Goal: Task Accomplishment & Management: Use online tool/utility

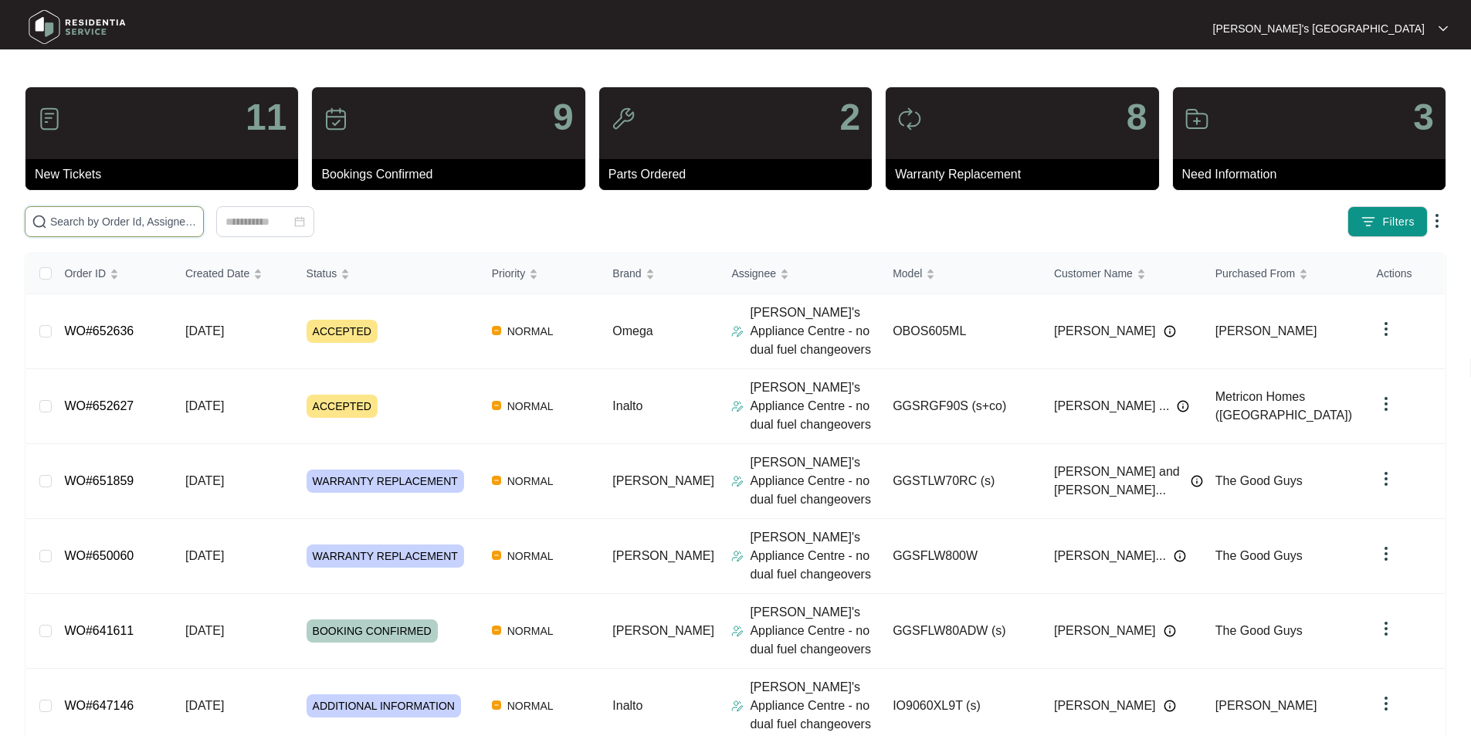
click at [197, 224] on input "text" at bounding box center [123, 221] width 147 height 17
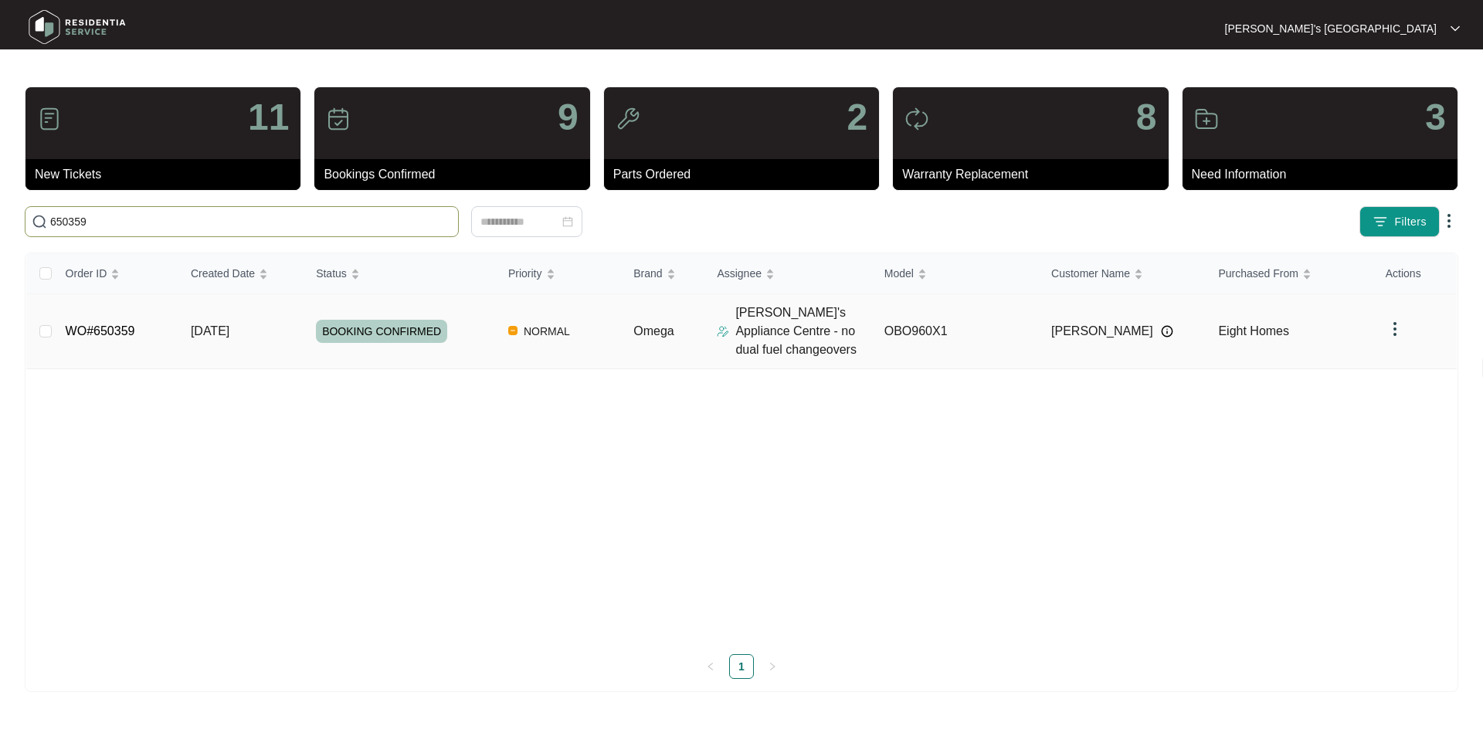
type input "650359"
click at [121, 331] on link "WO#650359" at bounding box center [101, 330] width 70 height 13
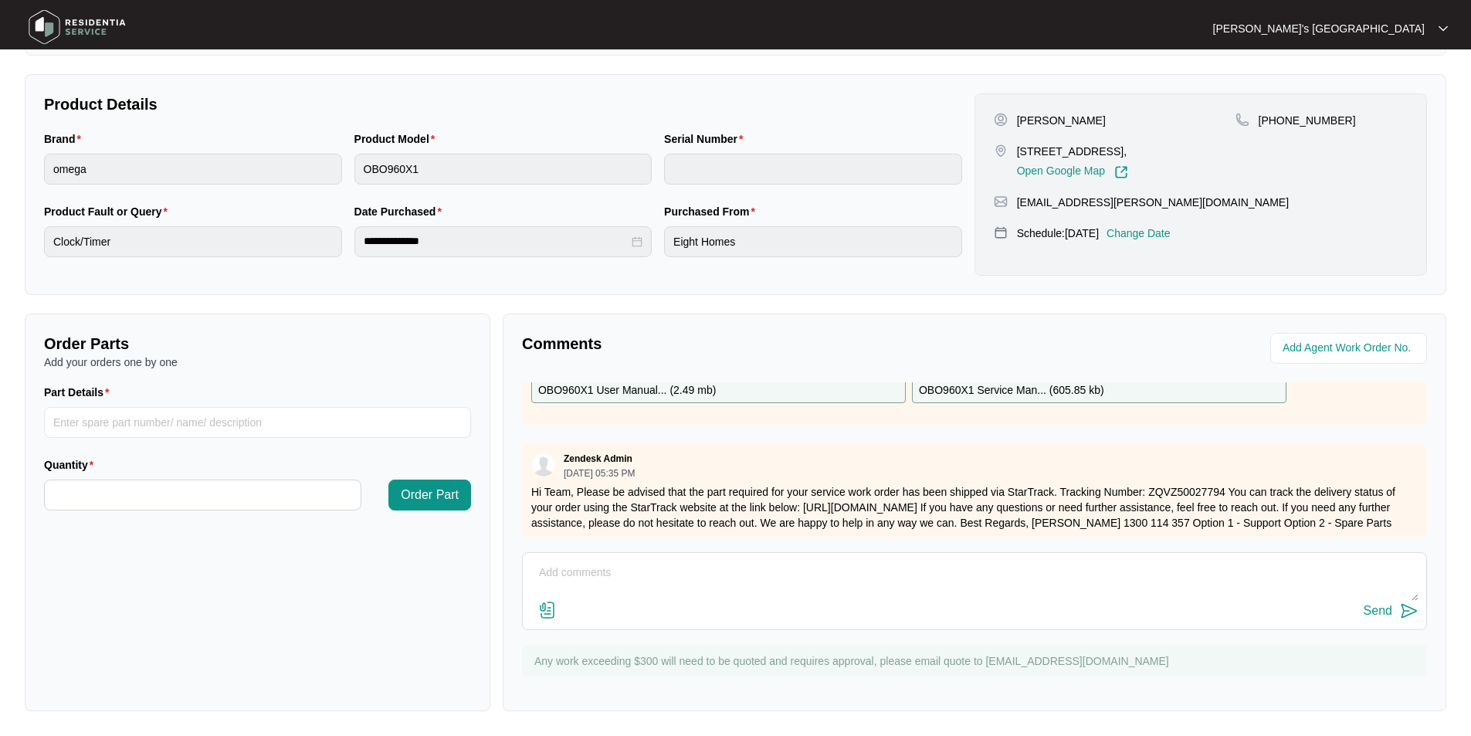
scroll to position [232, 0]
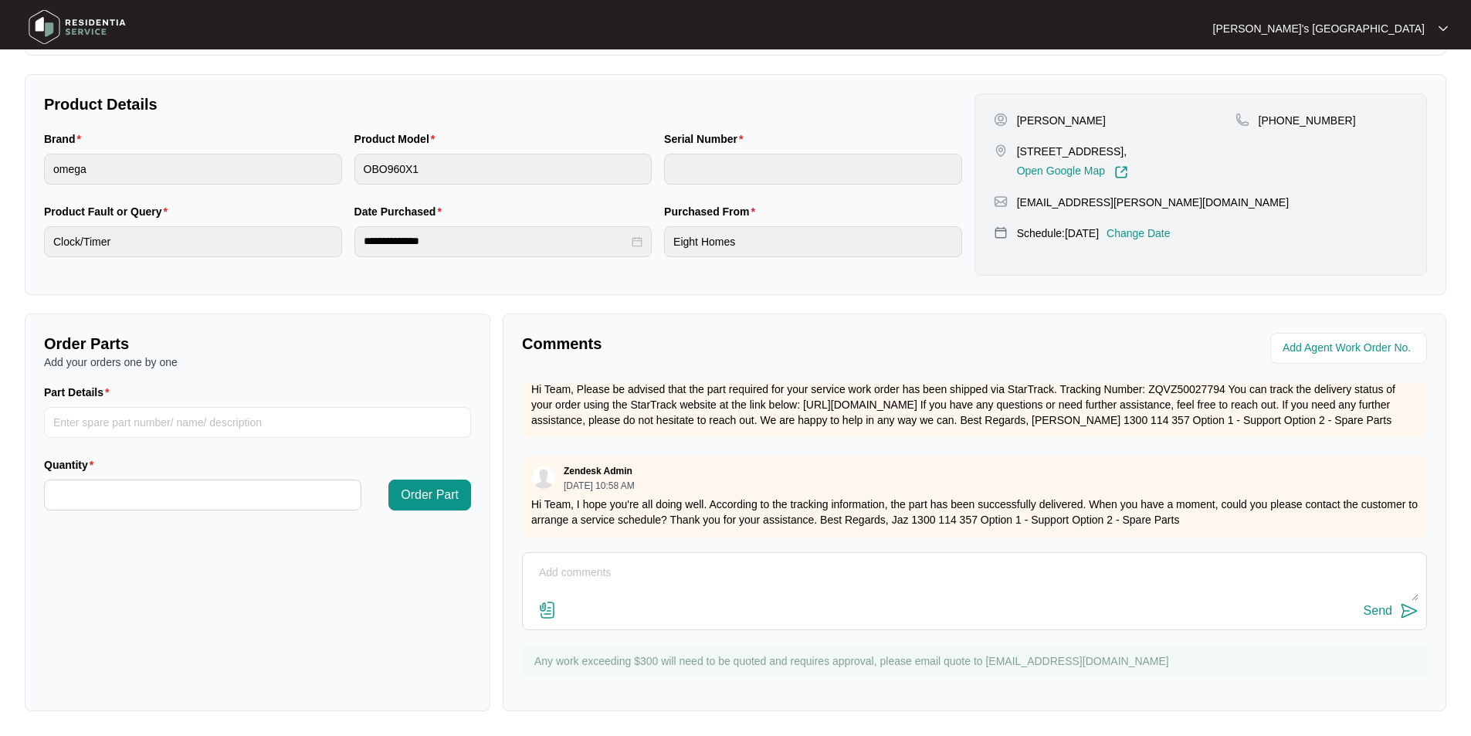
click at [552, 607] on img at bounding box center [547, 610] width 19 height 19
click at [0, 0] on input "file" at bounding box center [0, 0] width 0 height 0
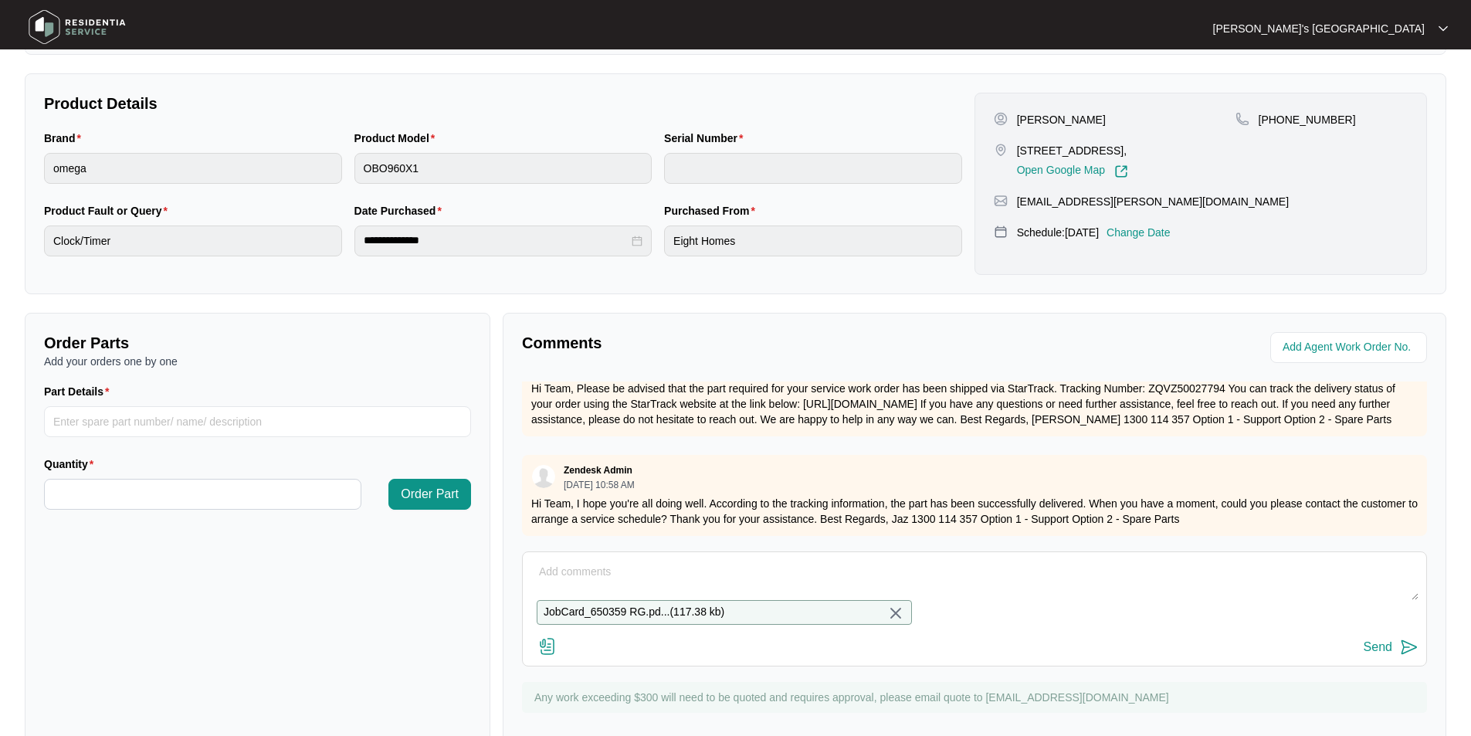
click at [599, 587] on textarea at bounding box center [975, 580] width 888 height 40
type textarea "Please see attached quote/parts request"
click at [1368, 654] on div "Send" at bounding box center [1378, 647] width 29 height 14
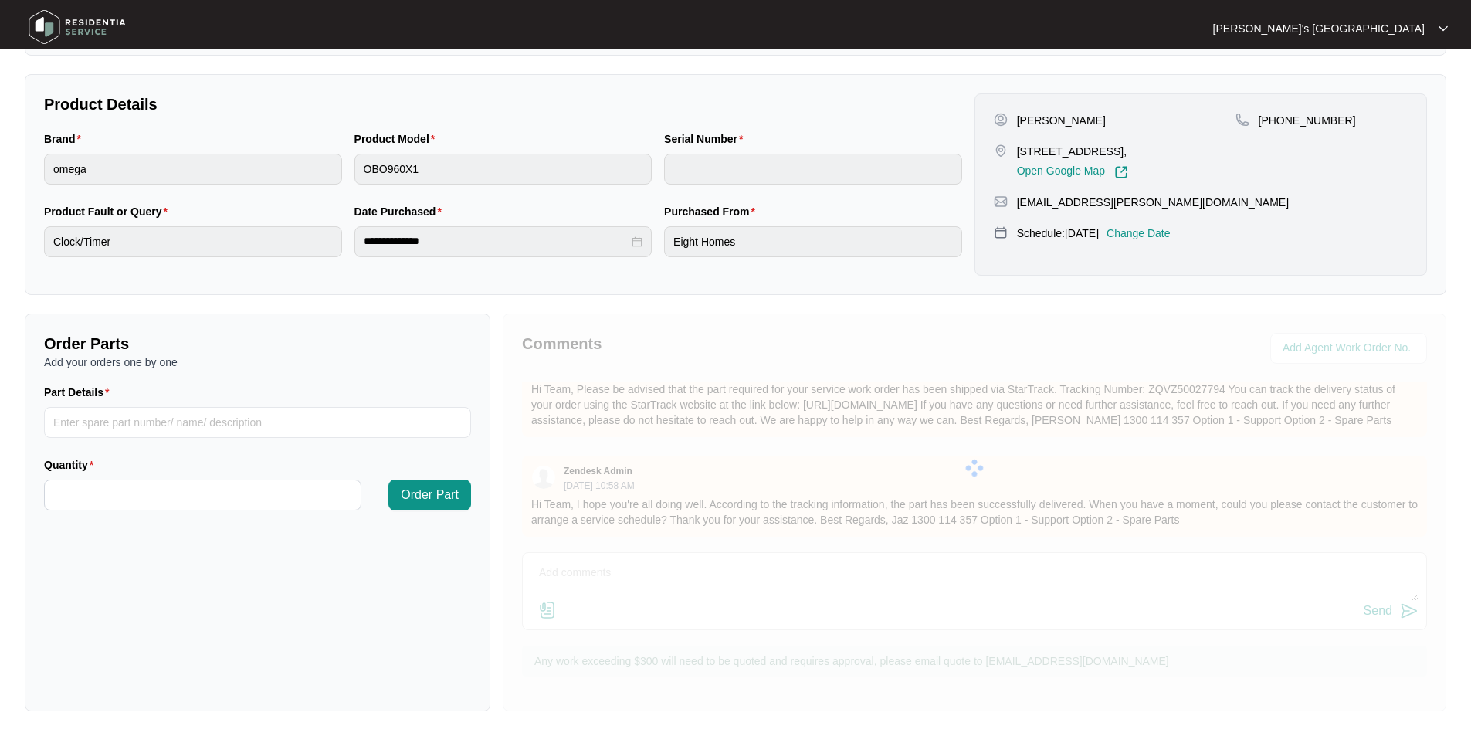
scroll to position [0, 0]
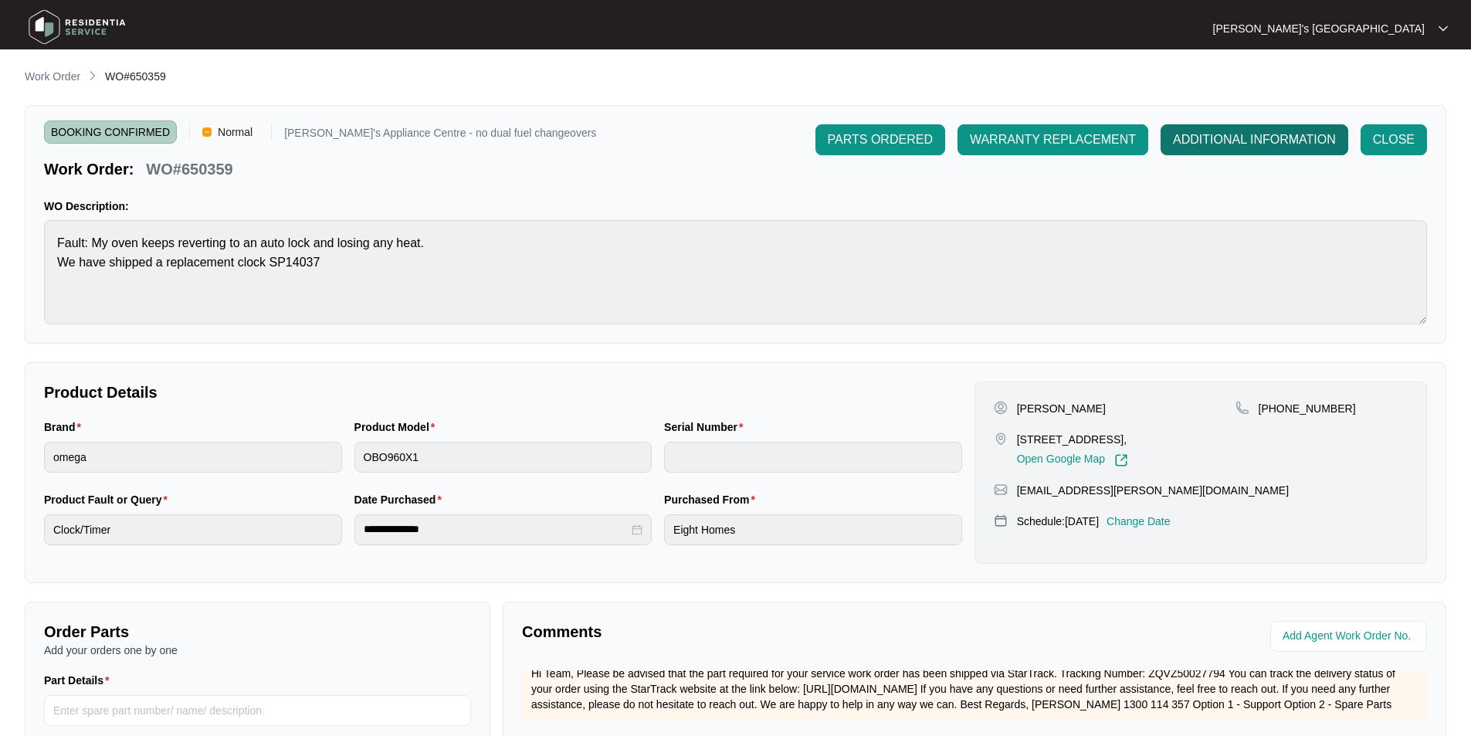
click at [1220, 131] on span "ADDITIONAL INFORMATION" at bounding box center [1254, 140] width 163 height 19
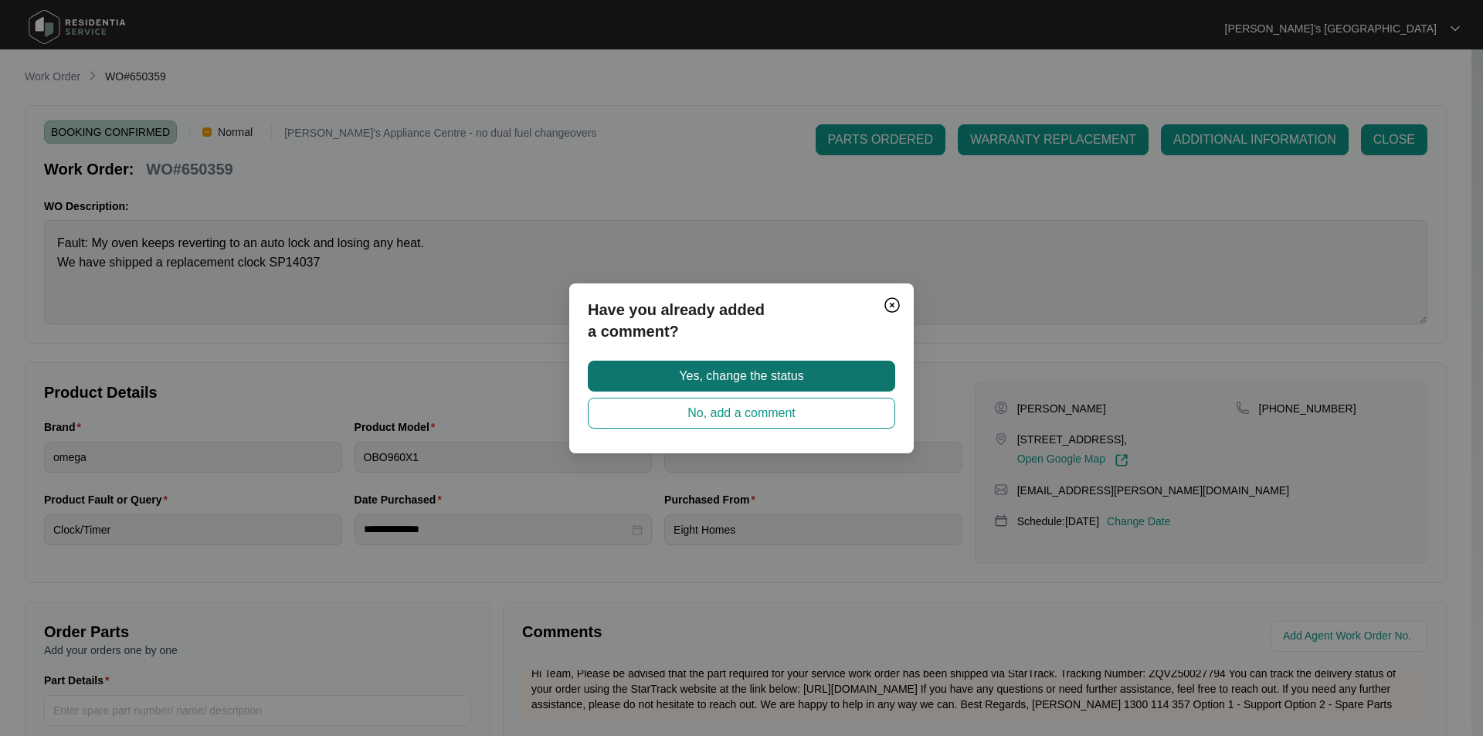
click at [725, 386] on button "Yes, change the status" at bounding box center [741, 376] width 307 height 31
